Goal: Find specific page/section: Find specific page/section

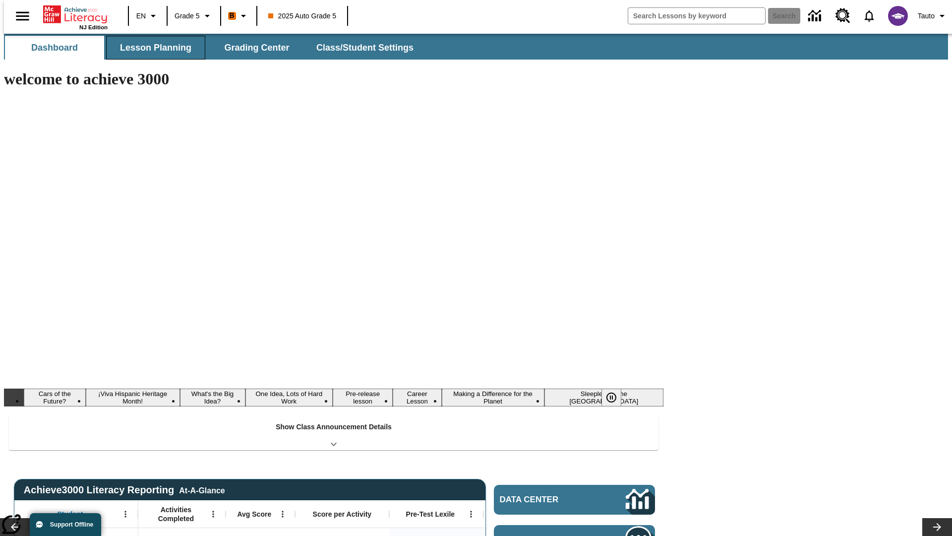
click at [152, 48] on button "Lesson Planning" at bounding box center [155, 48] width 99 height 24
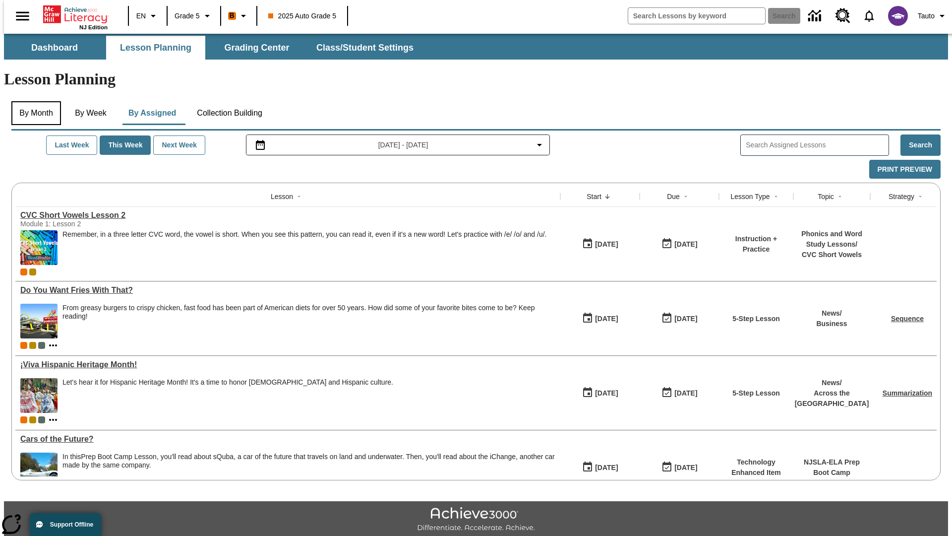
click at [33, 101] on button "By Month" at bounding box center [36, 113] width 50 height 24
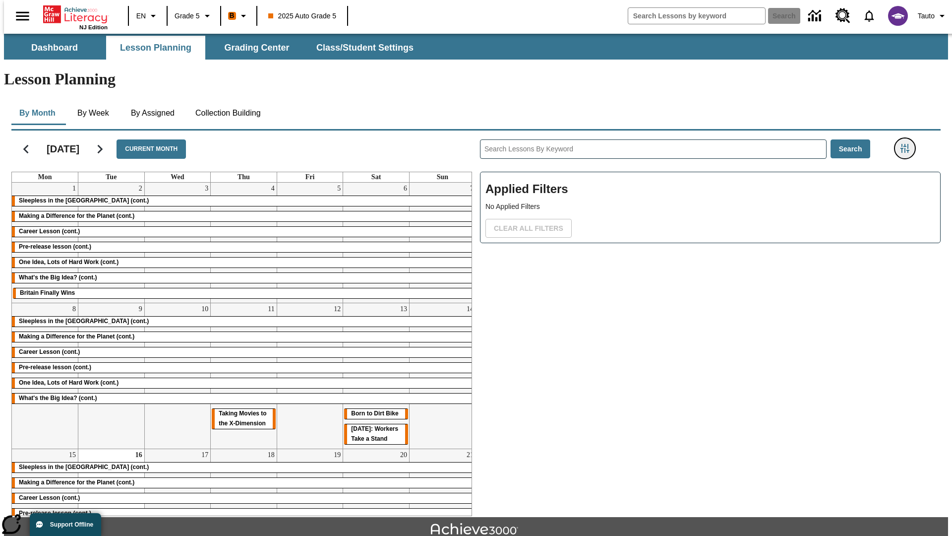
click at [908, 144] on icon "Filters Side menu" at bounding box center [905, 148] width 9 height 9
